Goal: Find specific page/section: Find specific page/section

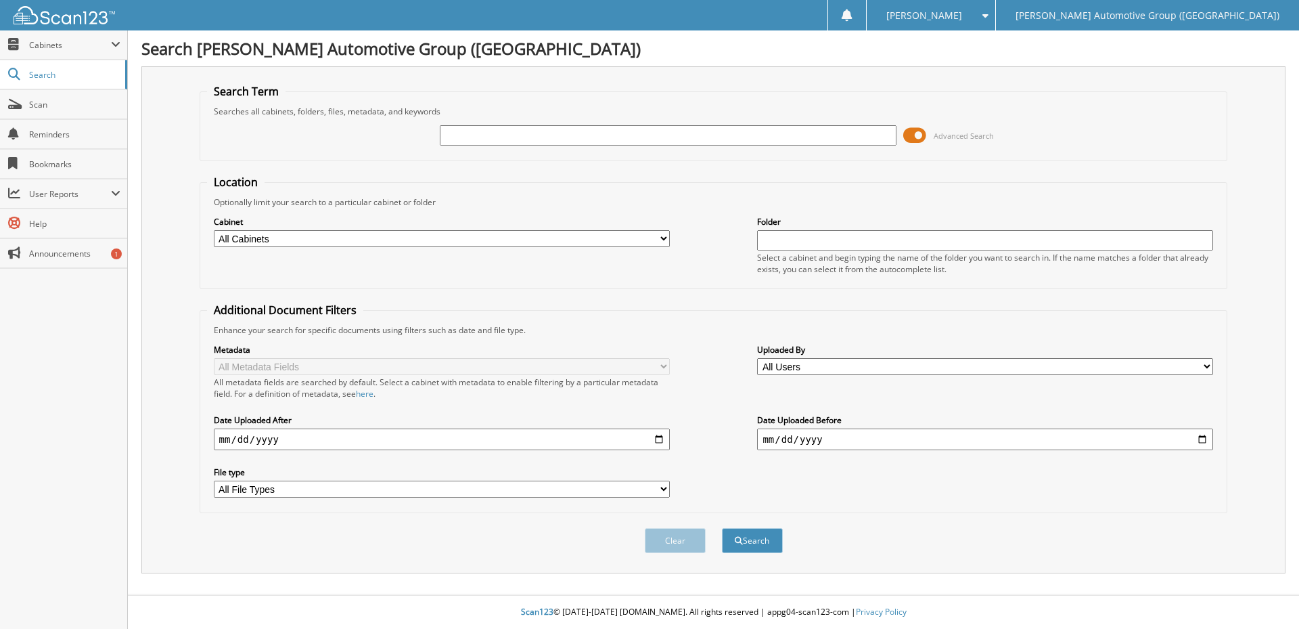
drag, startPoint x: 475, startPoint y: 135, endPoint x: 469, endPoint y: 131, distance: 7.7
click at [475, 135] on input "text" at bounding box center [668, 135] width 456 height 20
type input "351540"
click at [722, 528] on button "Search" at bounding box center [752, 540] width 61 height 25
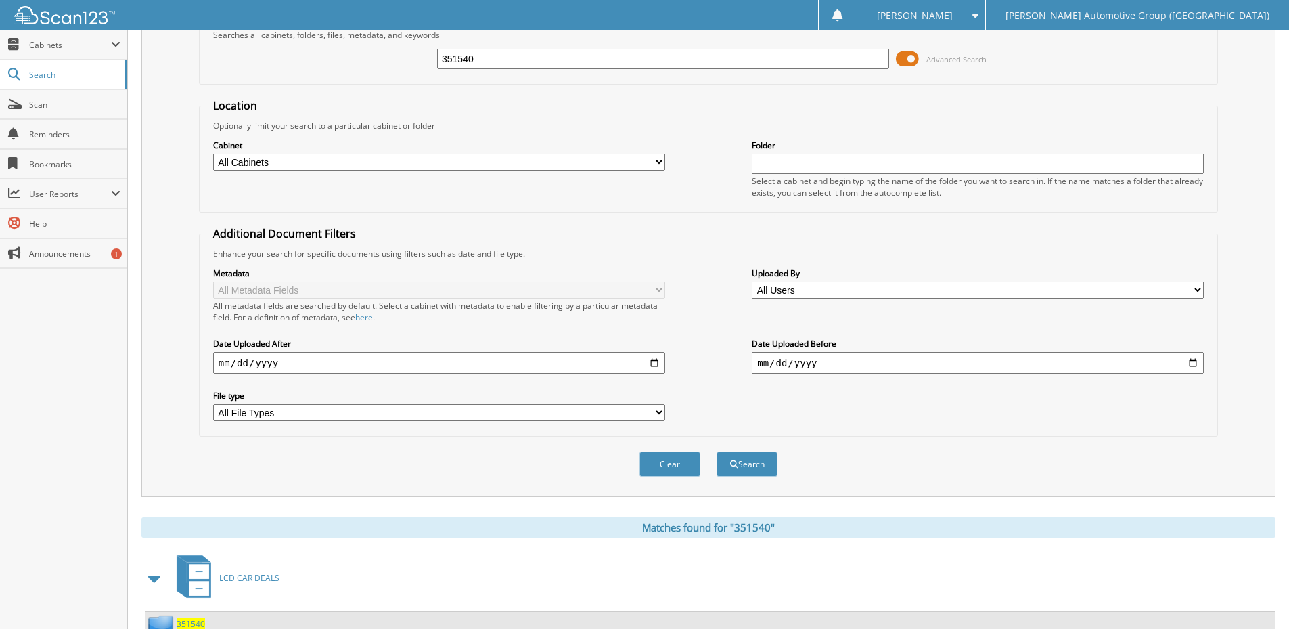
scroll to position [203, 0]
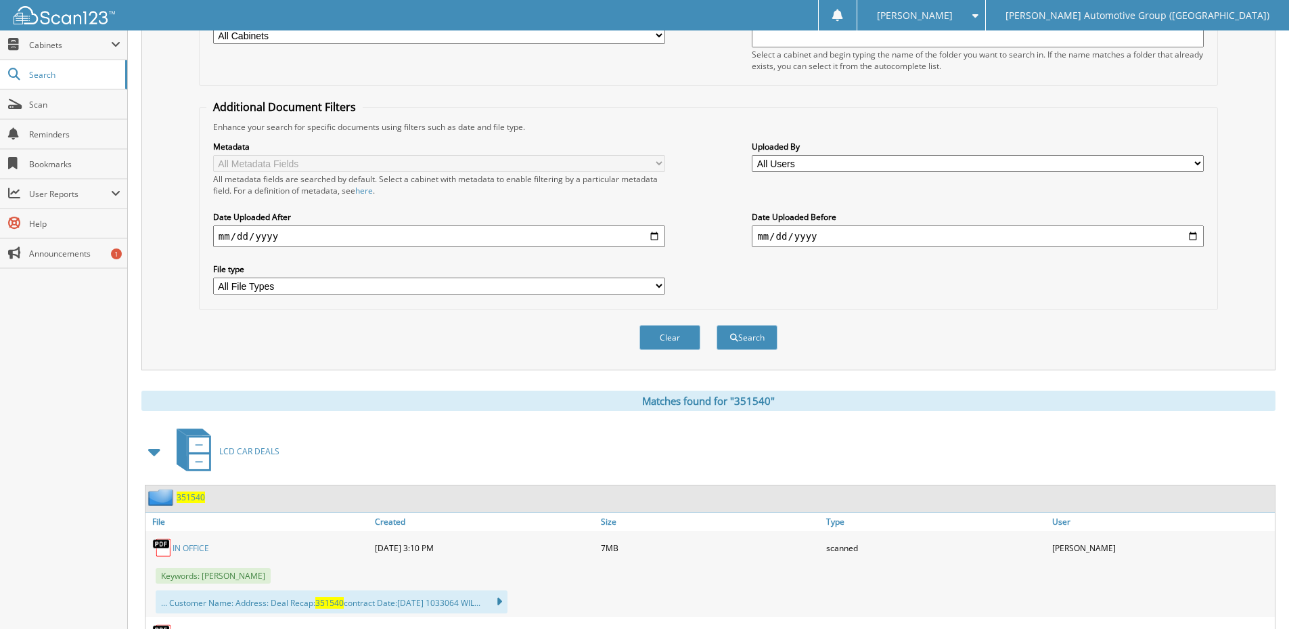
click at [188, 545] on link "IN OFFICE" at bounding box center [191, 548] width 37 height 12
